Goal: Transaction & Acquisition: Purchase product/service

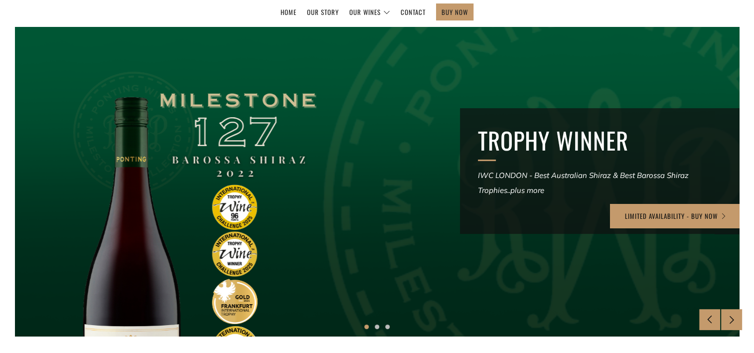
scroll to position [159, 0]
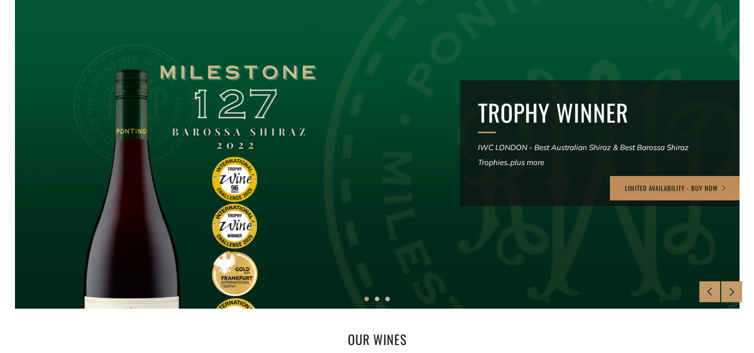
click at [685, 195] on link "LIMITED AVAILABILITY - BUY NOW" at bounding box center [676, 188] width 132 height 24
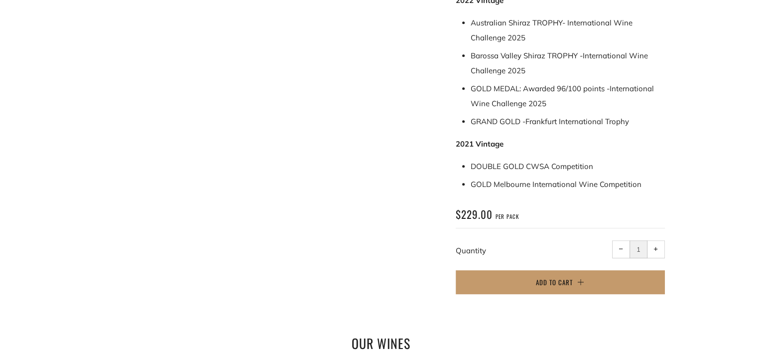
scroll to position [558, 0]
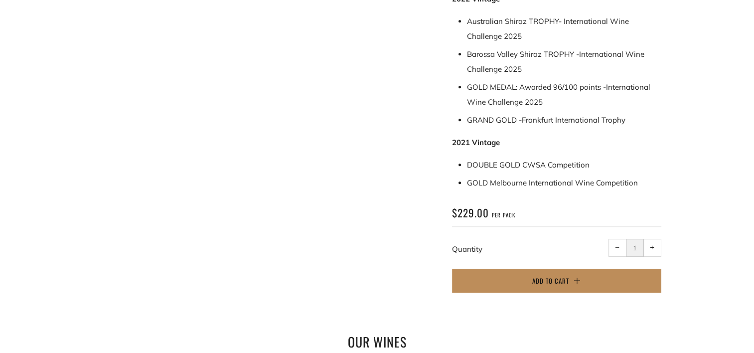
click at [558, 275] on span "Add to Cart" at bounding box center [550, 280] width 37 height 10
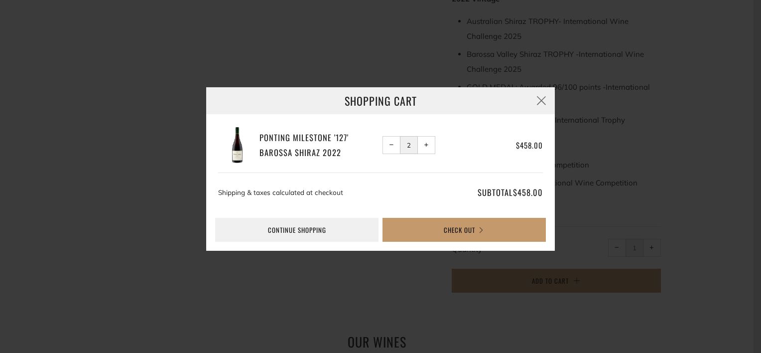
click at [397, 139] on button "− Reduce item quantity by one" at bounding box center [391, 145] width 18 height 18
click at [475, 229] on button "Check Out" at bounding box center [463, 230] width 163 height 24
